Goal: Task Accomplishment & Management: Use online tool/utility

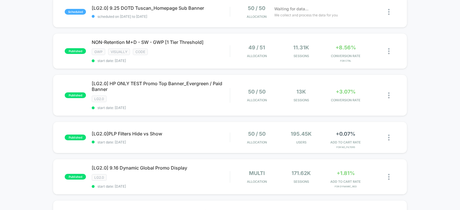
scroll to position [67, 0]
click at [218, 48] on div "NON-Retention M+D - SW - GWP [1 Tier Threshold] Click to edit experience detail…" at bounding box center [161, 51] width 138 height 24
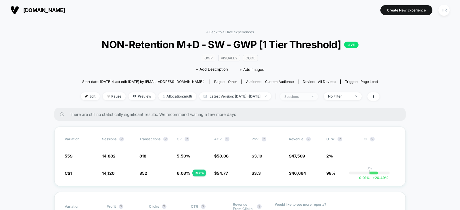
click at [307, 97] on div "sessions" at bounding box center [295, 97] width 23 height 4
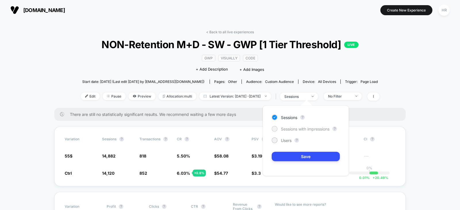
click at [297, 127] on span "Sessions with impressions" at bounding box center [305, 129] width 49 height 5
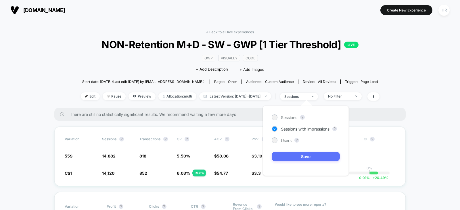
drag, startPoint x: 297, startPoint y: 128, endPoint x: 293, endPoint y: 159, distance: 31.3
click at [293, 159] on div "Sessions ? Sessions with impressions ? Users ? Save" at bounding box center [306, 141] width 86 height 70
click at [293, 159] on button "Save" at bounding box center [306, 156] width 68 height 9
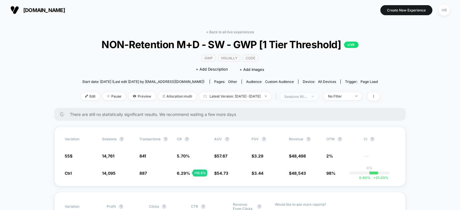
click at [307, 98] on div "sessions with impression" at bounding box center [295, 97] width 23 height 4
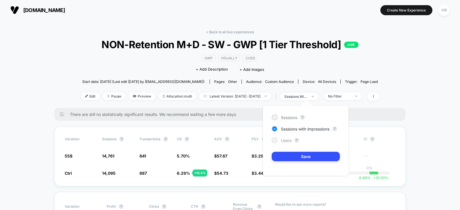
click at [289, 143] on span "Users" at bounding box center [286, 140] width 11 height 5
click at [291, 154] on button "Save" at bounding box center [306, 156] width 68 height 9
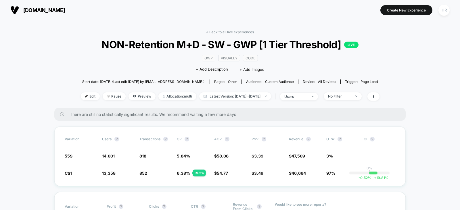
click at [198, 117] on div "There are still no statistically significant results. We recommend waiting a fe…" at bounding box center [229, 114] width 351 height 13
click at [225, 32] on link "< Back to all live experiences" at bounding box center [230, 32] width 48 height 4
